Goal: Find contact information: Find contact information

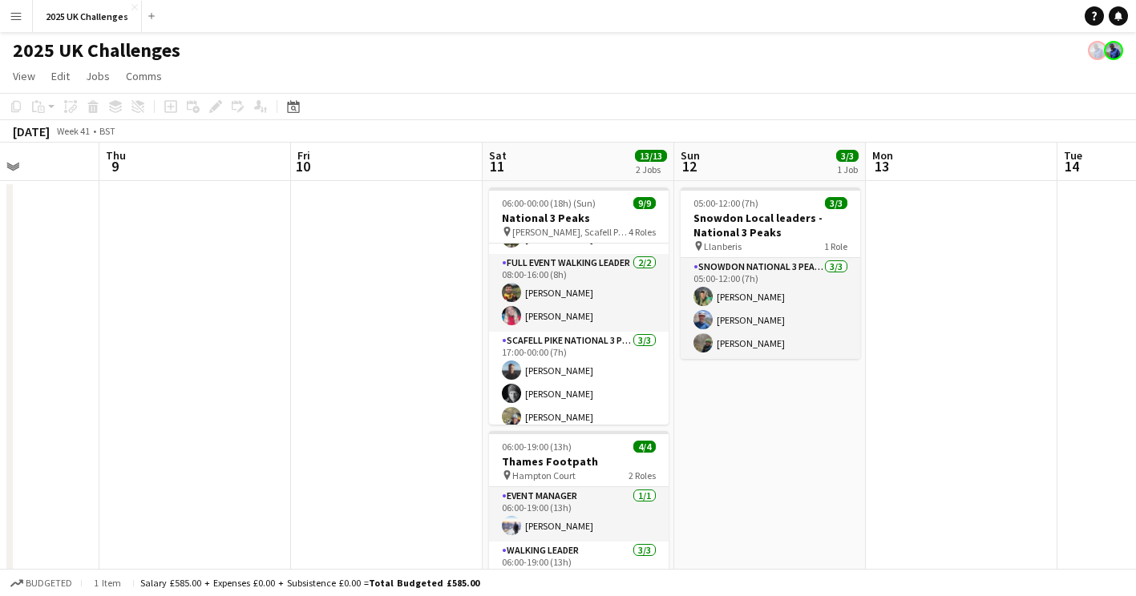
scroll to position [153, 0]
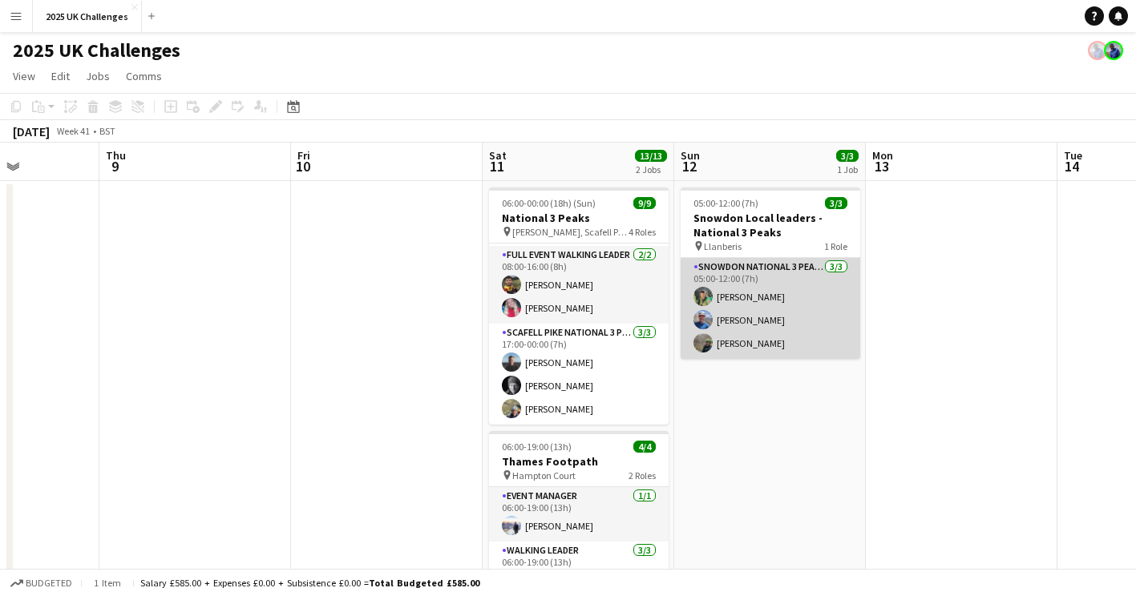
click at [737, 295] on app-card-role "Snowdon National 3 Peaks Walking Leader [DATE] 05:00-12:00 (7h) [PERSON_NAME] […" at bounding box center [771, 308] width 180 height 101
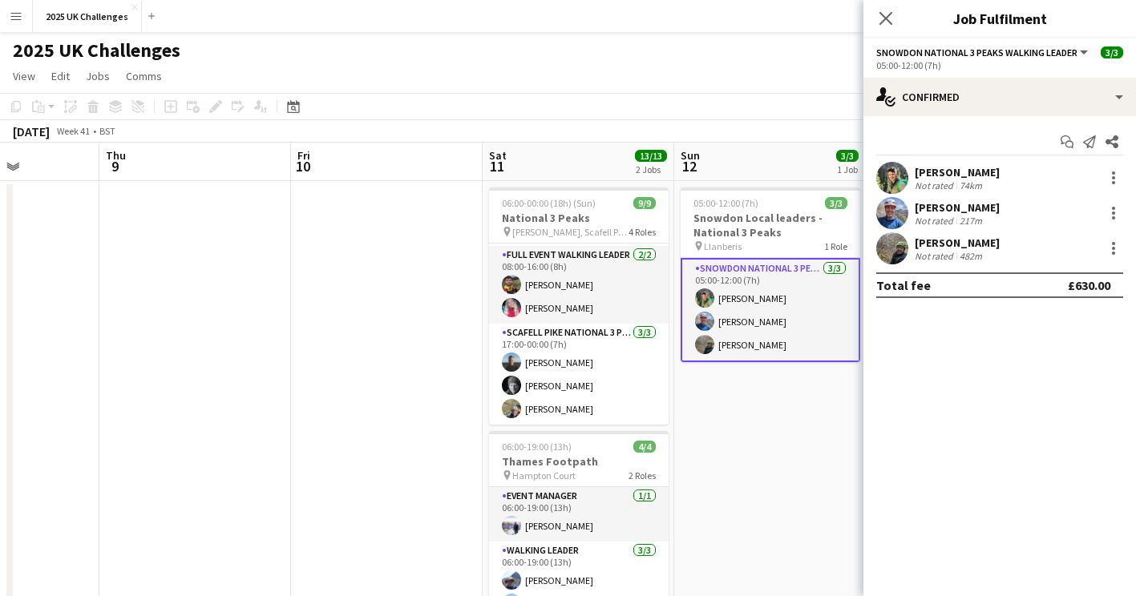
click at [927, 176] on div "[PERSON_NAME]" at bounding box center [957, 172] width 85 height 14
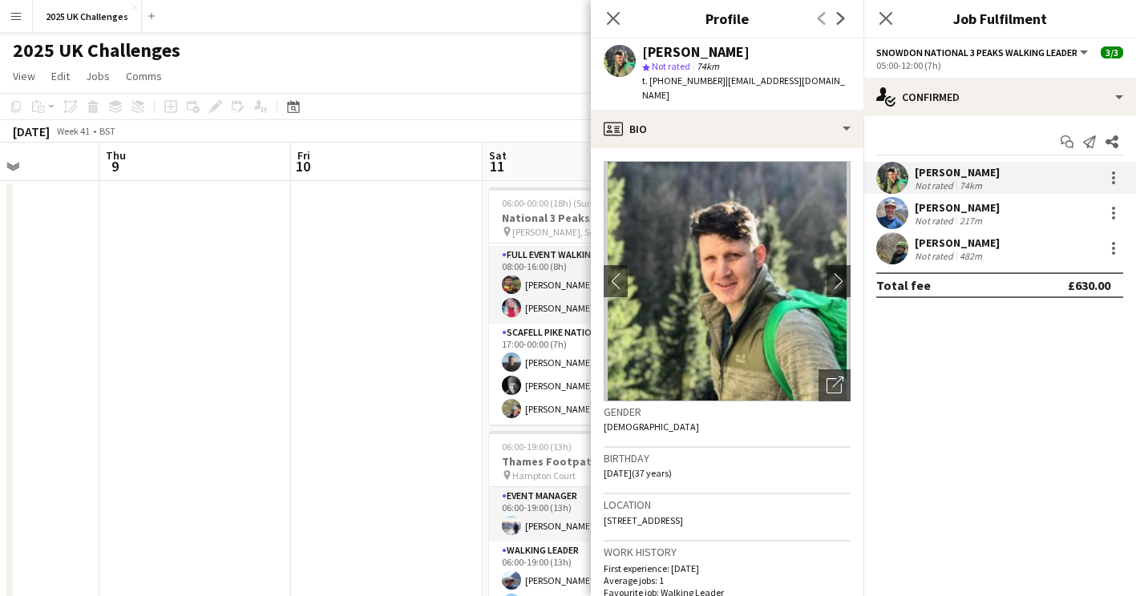
drag, startPoint x: 737, startPoint y: 52, endPoint x: 641, endPoint y: 50, distance: 96.2
click at [641, 50] on div "[PERSON_NAME] star Not rated 74km t. [PHONE_NUMBER] | [EMAIL_ADDRESS][DOMAIN_NA…" at bounding box center [727, 73] width 273 height 71
copy div "[PERSON_NAME]"
drag, startPoint x: 841, startPoint y: 81, endPoint x: 722, endPoint y: 85, distance: 118.7
click at [722, 85] on div "[PERSON_NAME] star Not rated 74km t. [PHONE_NUMBER] | [EMAIL_ADDRESS][DOMAIN_NA…" at bounding box center [727, 73] width 273 height 71
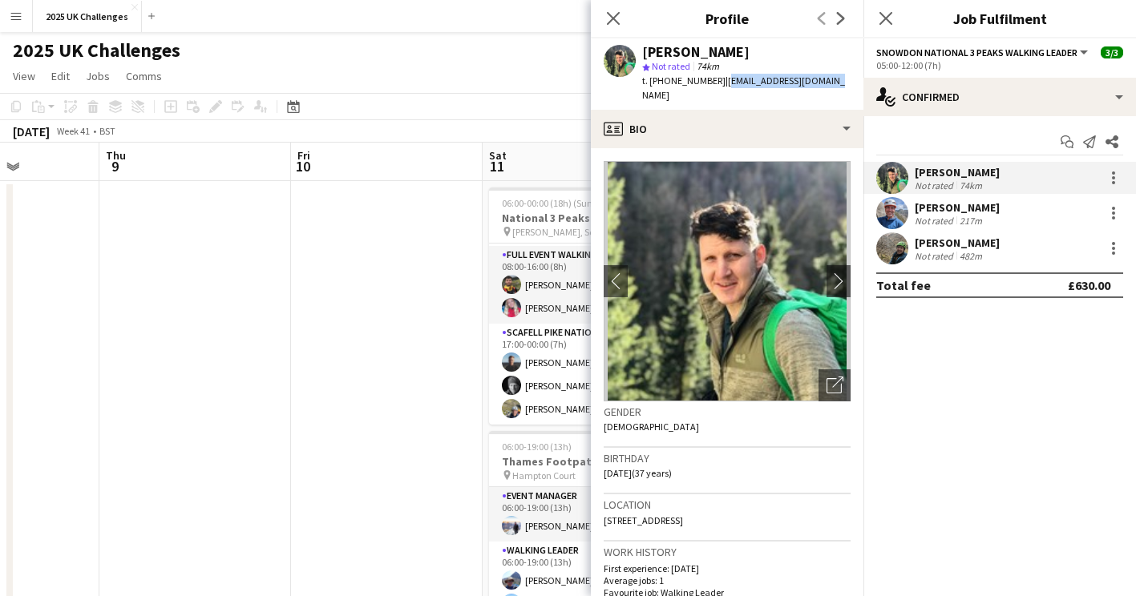
copy span "[EMAIL_ADDRESS][DOMAIN_NAME]"
drag, startPoint x: 717, startPoint y: 82, endPoint x: 640, endPoint y: 86, distance: 77.9
click at [640, 86] on div "[PERSON_NAME] star Not rated 74km t. [PHONE_NUMBER] | [EMAIL_ADDRESS][DOMAIN_NA…" at bounding box center [727, 73] width 273 height 71
copy span "t. [PHONE_NUMBER]"
click at [923, 219] on div "Not rated" at bounding box center [936, 221] width 42 height 12
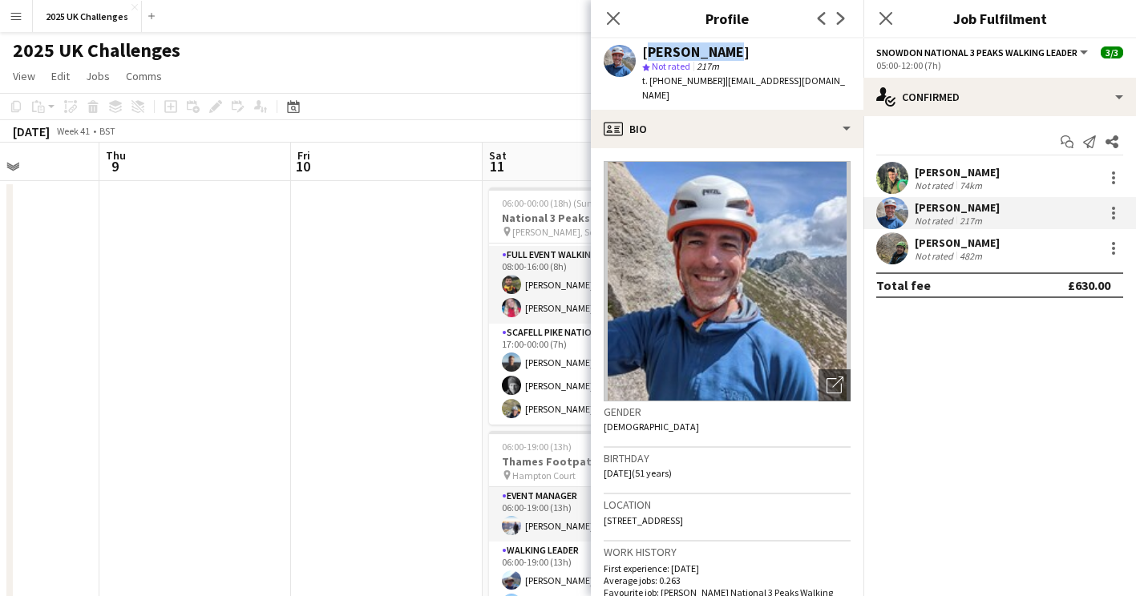
drag, startPoint x: 719, startPoint y: 49, endPoint x: 641, endPoint y: 43, distance: 78.0
click at [641, 43] on div "[PERSON_NAME] star Not rated 217m t. [PHONE_NUMBER] | [EMAIL_ADDRESS][DOMAIN_NA…" at bounding box center [727, 73] width 273 height 71
copy div "[PERSON_NAME]"
drag, startPoint x: 829, startPoint y: 82, endPoint x: 719, endPoint y: 87, distance: 109.9
click at [719, 87] on div "[PERSON_NAME] star Not rated 217m t. [PHONE_NUMBER] | [EMAIL_ADDRESS][DOMAIN_NA…" at bounding box center [727, 73] width 273 height 71
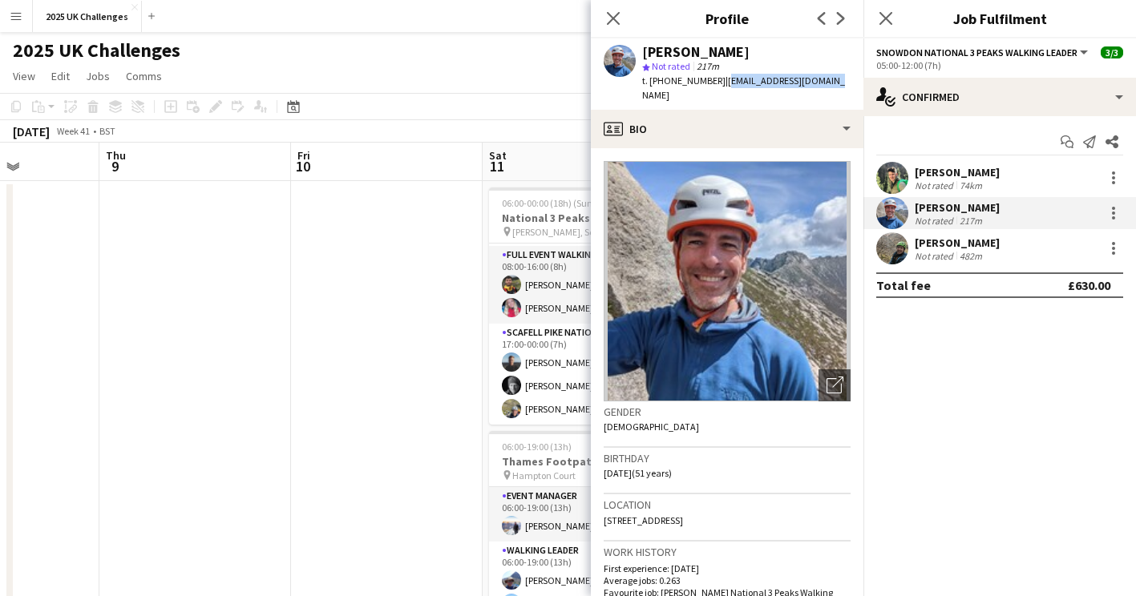
copy span "[EMAIL_ADDRESS][DOMAIN_NAME]"
drag, startPoint x: 713, startPoint y: 76, endPoint x: 636, endPoint y: 82, distance: 76.4
click at [636, 82] on div "[PERSON_NAME] star Not rated 217m t. [PHONE_NUMBER] | [EMAIL_ADDRESS][DOMAIN_NA…" at bounding box center [727, 73] width 273 height 71
copy span "t. [PHONE_NUMBER]"
click at [923, 239] on div "[PERSON_NAME]" at bounding box center [957, 243] width 85 height 14
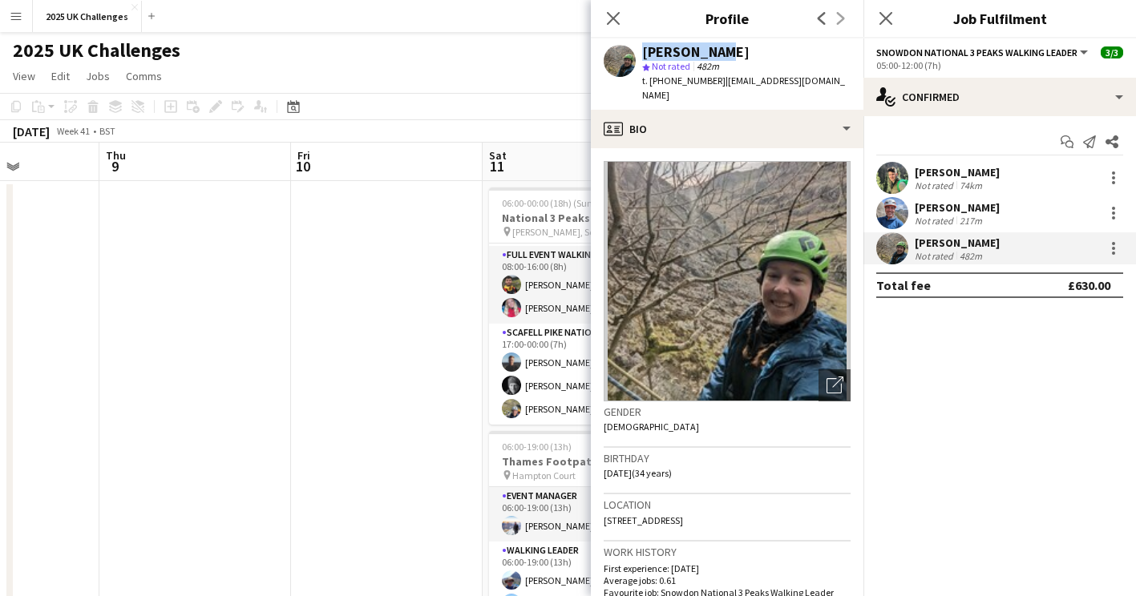
drag, startPoint x: 725, startPoint y: 53, endPoint x: 614, endPoint y: 55, distance: 111.4
click at [614, 55] on div "[PERSON_NAME] star Not rated 482m t. [PHONE_NUMBER] | [EMAIL_ADDRESS][DOMAIN_NA…" at bounding box center [727, 73] width 273 height 71
copy div "[PERSON_NAME]"
drag, startPoint x: 838, startPoint y: 79, endPoint x: 721, endPoint y: 86, distance: 116.4
click at [721, 86] on app-profile-header "[PERSON_NAME] star Not rated 482m t. [PHONE_NUMBER] | [EMAIL_ADDRESS][DOMAIN_NA…" at bounding box center [727, 73] width 273 height 71
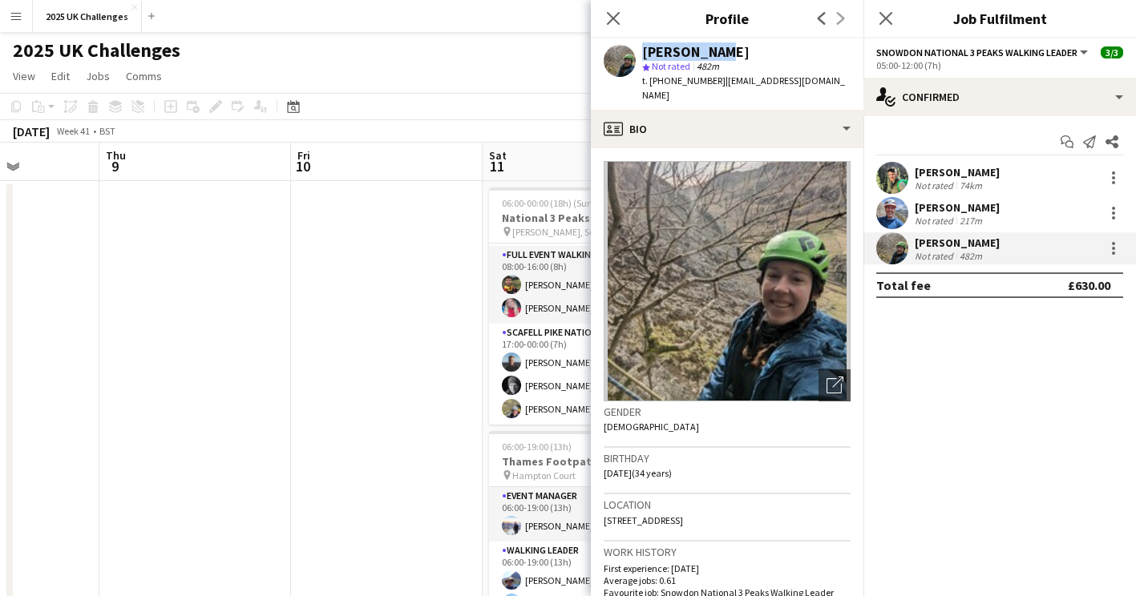
copy span "[EMAIL_ADDRESS][DOMAIN_NAME]"
drag, startPoint x: 714, startPoint y: 82, endPoint x: 642, endPoint y: 85, distance: 72.2
click at [642, 85] on span "t. [PHONE_NUMBER]" at bounding box center [683, 81] width 83 height 12
copy span "t. [PHONE_NUMBER]"
click at [388, 67] on app-page-menu "View Day view expanded Day view collapsed Month view Date picker Jump to [DATE]…" at bounding box center [568, 78] width 1136 height 30
